Goal: Task Accomplishment & Management: Manage account settings

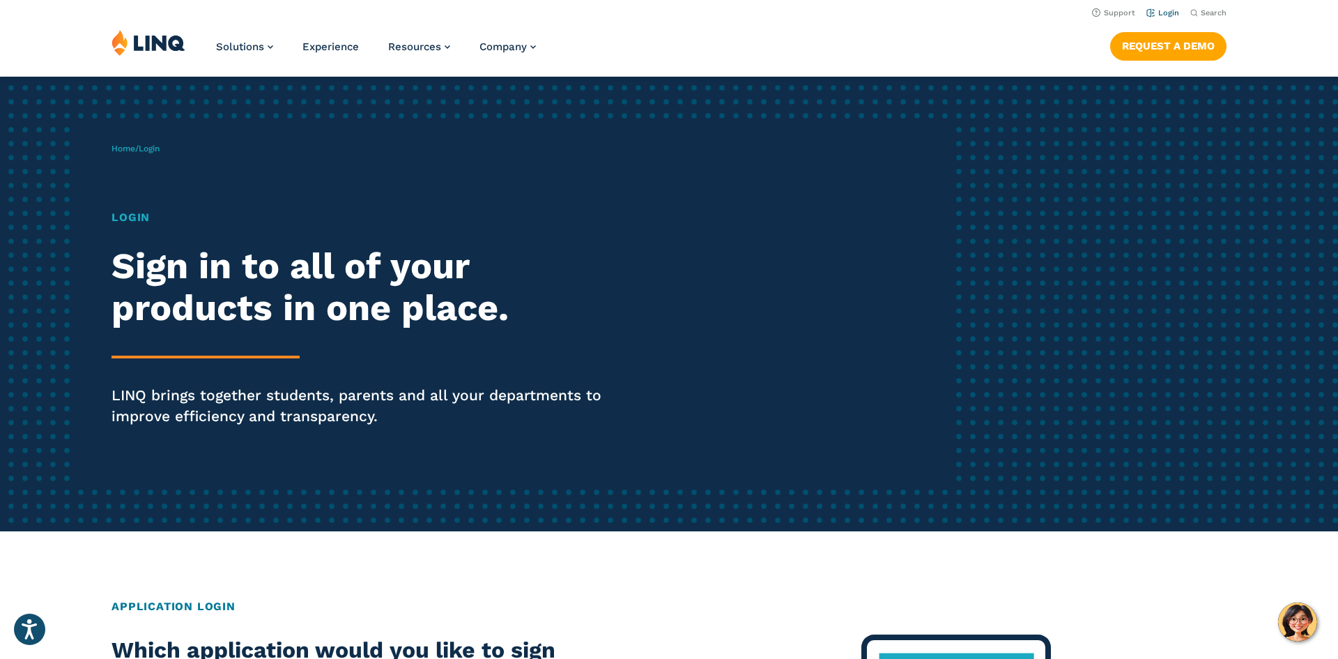
click at [1161, 10] on link "Login" at bounding box center [1163, 12] width 33 height 9
click at [1150, 10] on link "Login" at bounding box center [1163, 12] width 33 height 9
